Goal: Communication & Community: Answer question/provide support

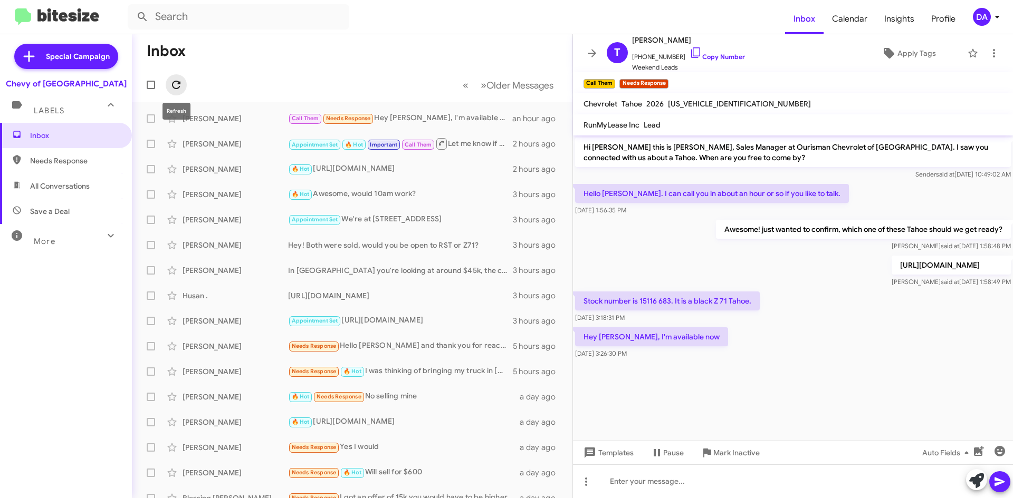
click at [170, 79] on button at bounding box center [176, 84] width 21 height 21
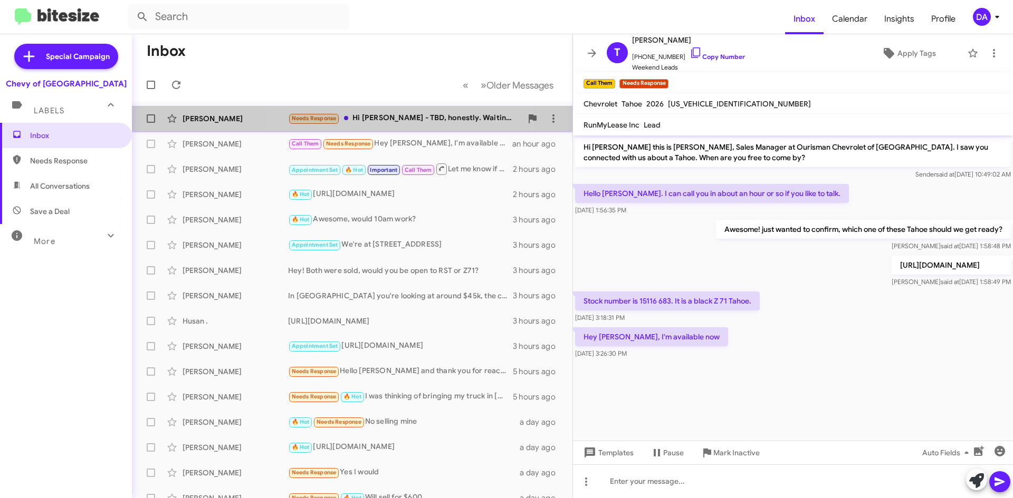
click at [384, 121] on div "Needs Response Hi [PERSON_NAME] - TBD, honestly. Waiting for October Chevy ince…" at bounding box center [405, 118] width 234 height 12
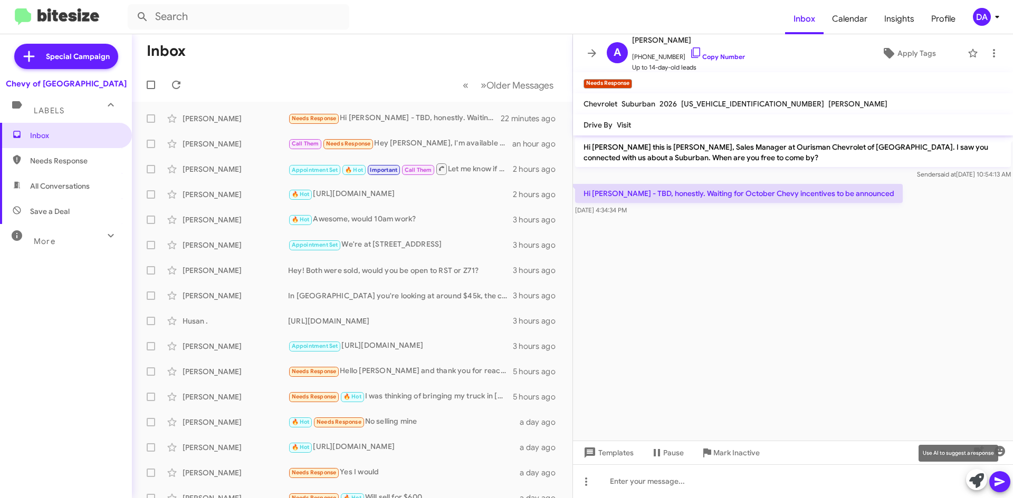
click at [978, 485] on icon at bounding box center [976, 481] width 15 height 15
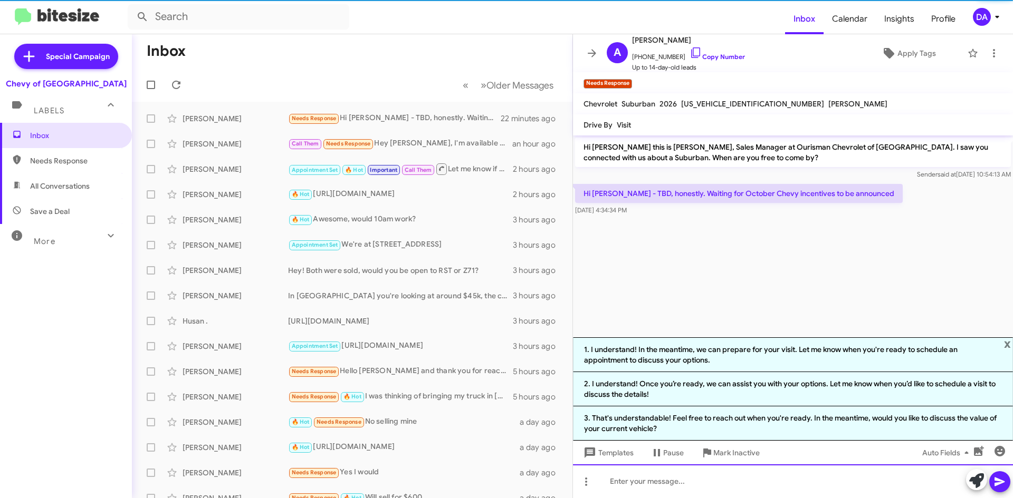
click at [707, 477] on div at bounding box center [793, 482] width 440 height 34
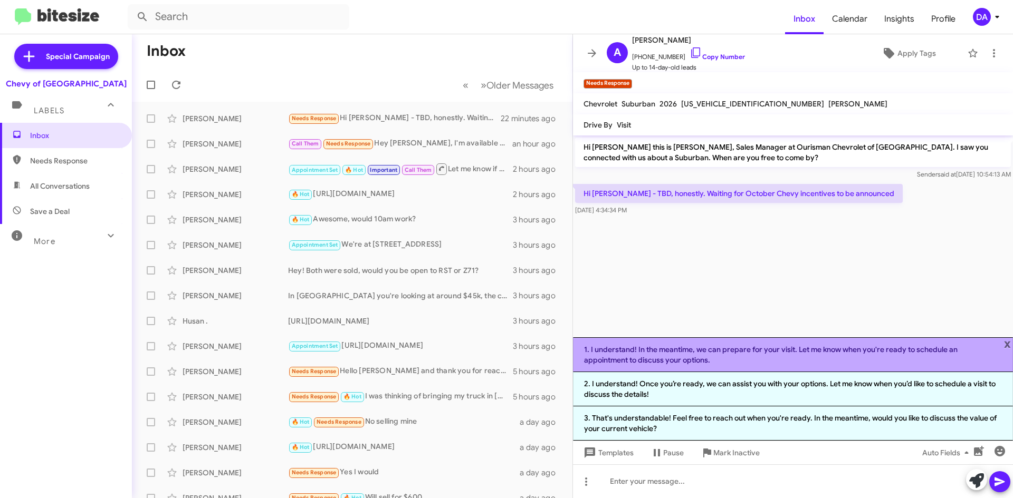
click at [674, 357] on li "1. I understand! In the meantime, we can prepare for your visit. Let me know wh…" at bounding box center [793, 355] width 440 height 35
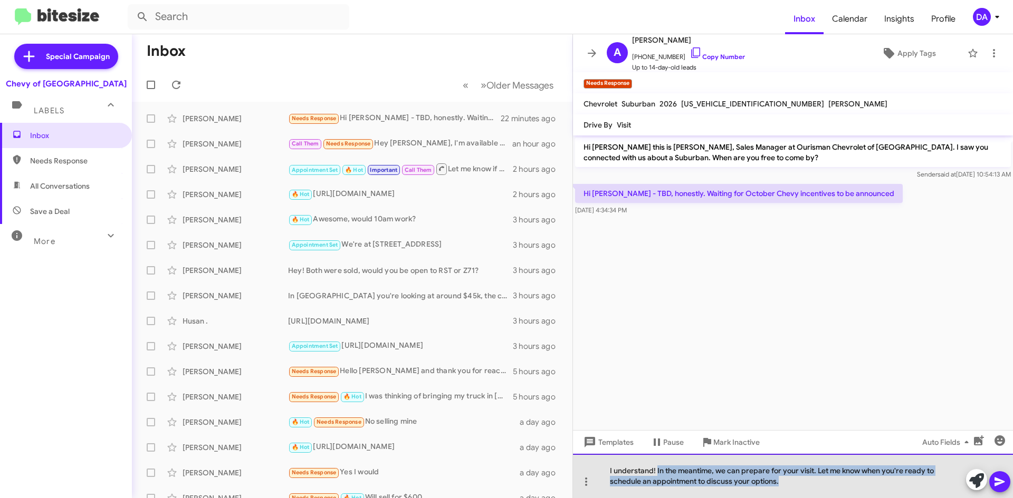
drag, startPoint x: 784, startPoint y: 490, endPoint x: 656, endPoint y: 474, distance: 129.2
click at [656, 474] on div "I understand! In the meantime, we can prepare for your visit. Let me know when …" at bounding box center [793, 476] width 440 height 44
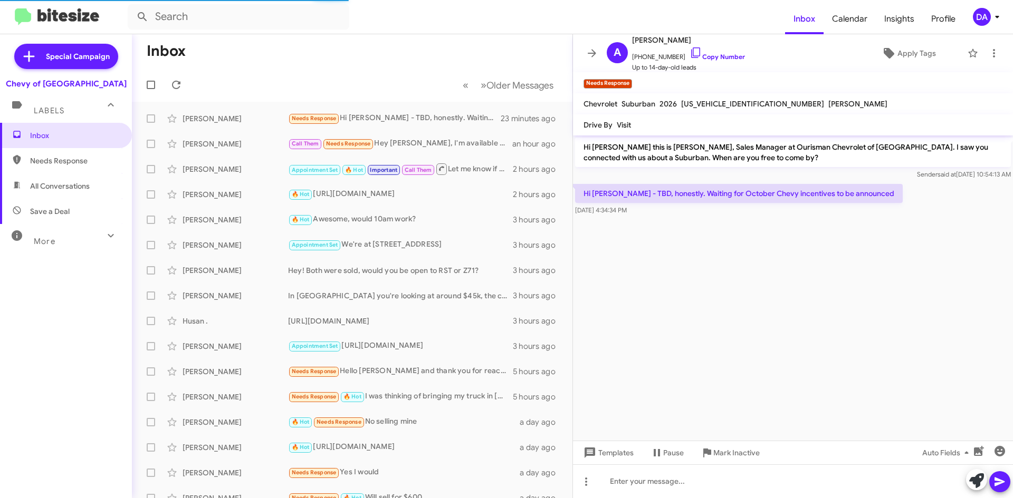
click at [715, 108] on span "[US_VEHICLE_IDENTIFICATION_NUMBER]" at bounding box center [752, 103] width 143 height 9
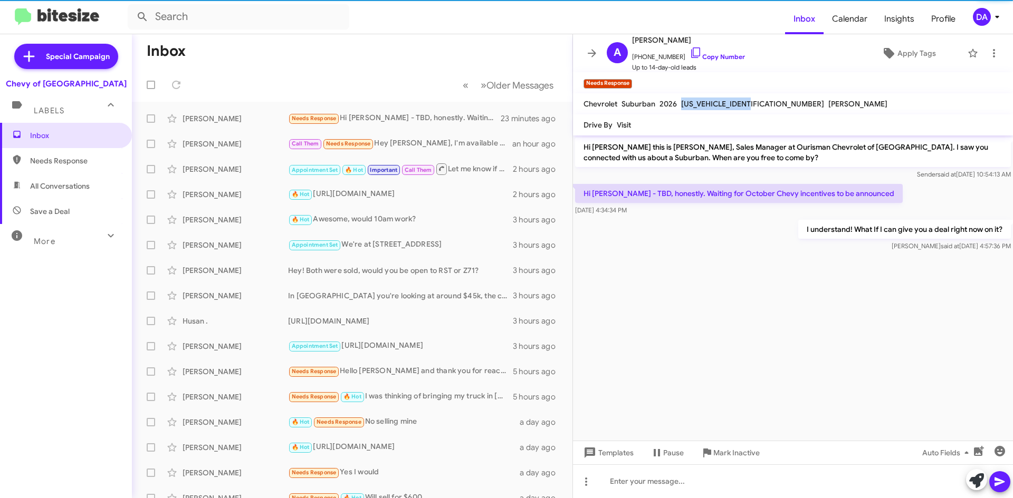
copy span "[US_VEHICLE_IDENTIFICATION_NUMBER]"
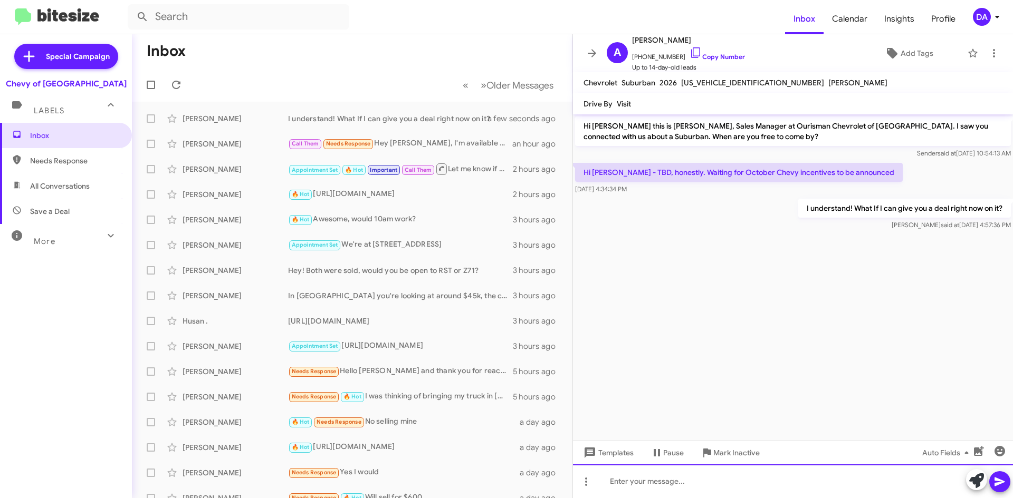
click at [633, 477] on div at bounding box center [793, 482] width 440 height 34
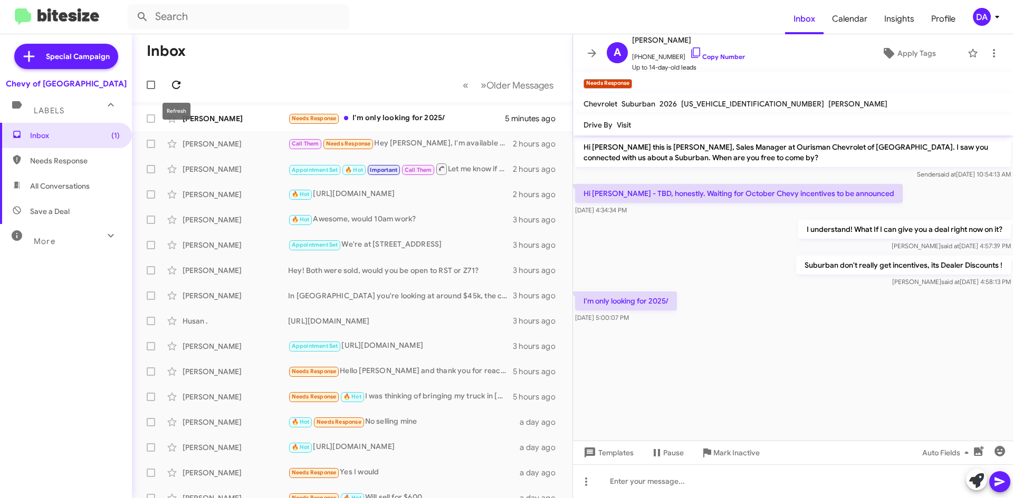
click at [171, 80] on icon at bounding box center [176, 85] width 13 height 13
